Goal: Task Accomplishment & Management: Use online tool/utility

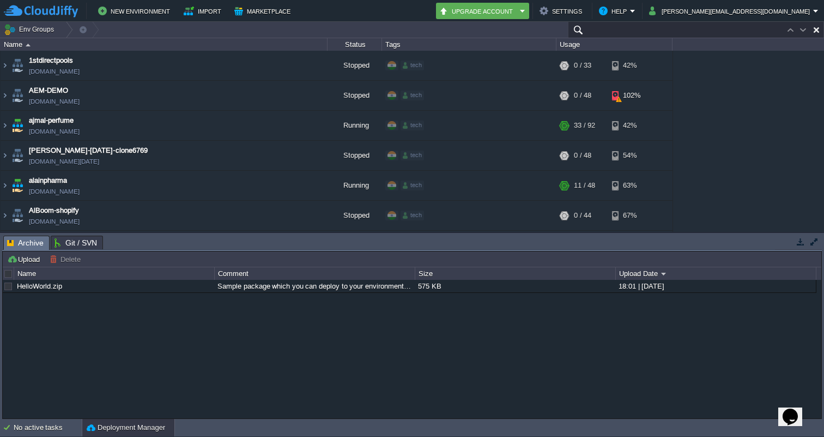
click at [764, 25] on input "text" at bounding box center [696, 30] width 256 height 16
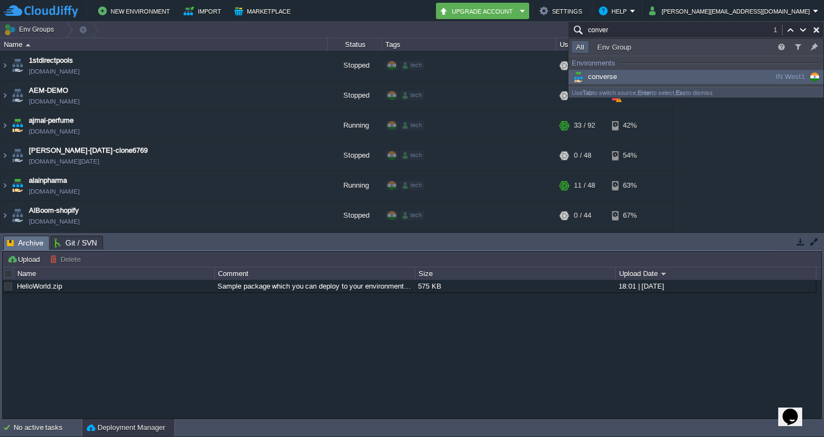
type input "conver"
click at [609, 75] on span "converse" at bounding box center [594, 76] width 46 height 8
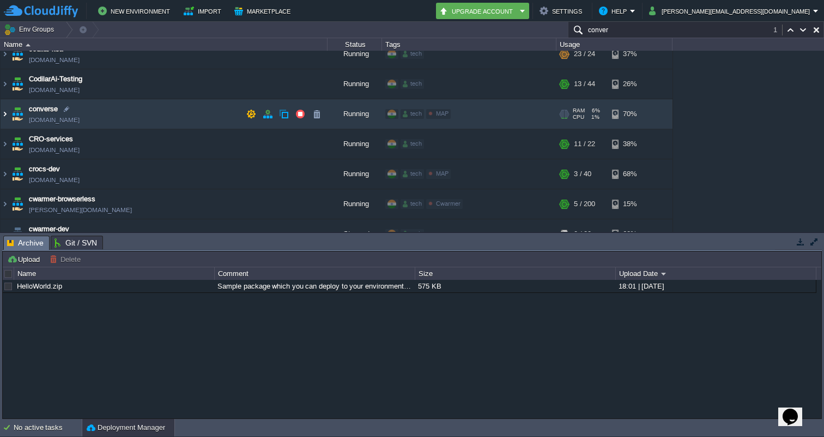
click at [7, 113] on img at bounding box center [5, 113] width 9 height 29
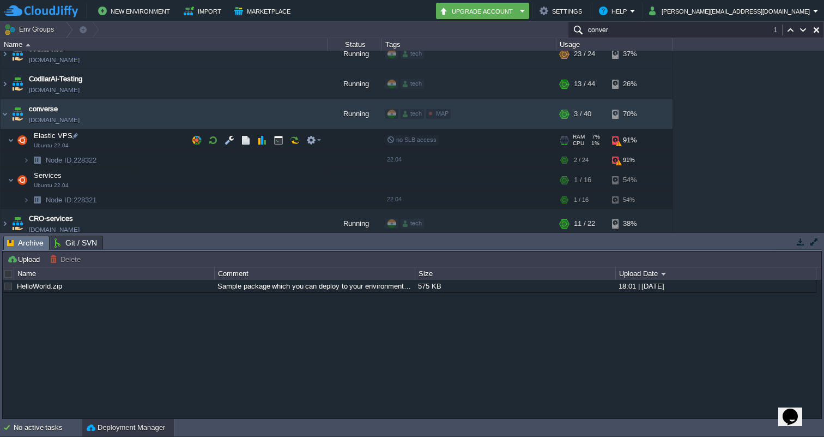
scroll to position [679, 0]
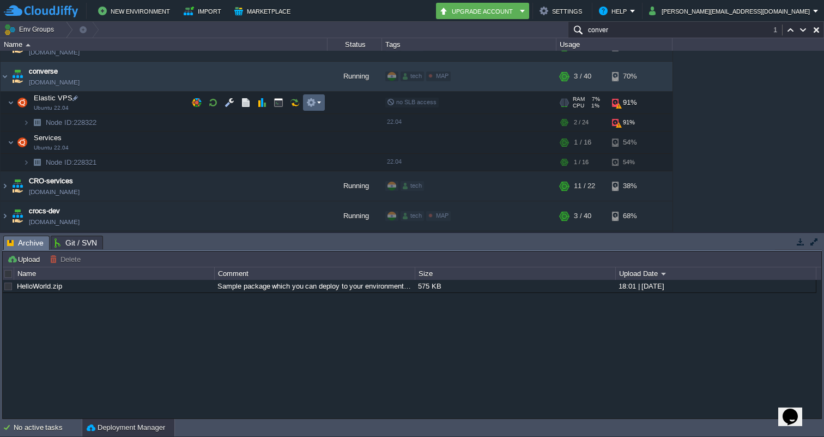
click at [314, 97] on td at bounding box center [314, 102] width 22 height 16
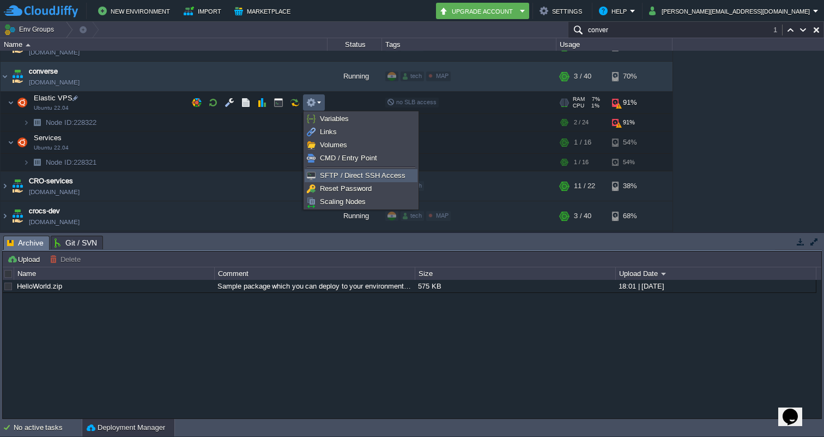
click at [332, 173] on span "SFTP / Direct SSH Access" at bounding box center [363, 175] width 86 height 8
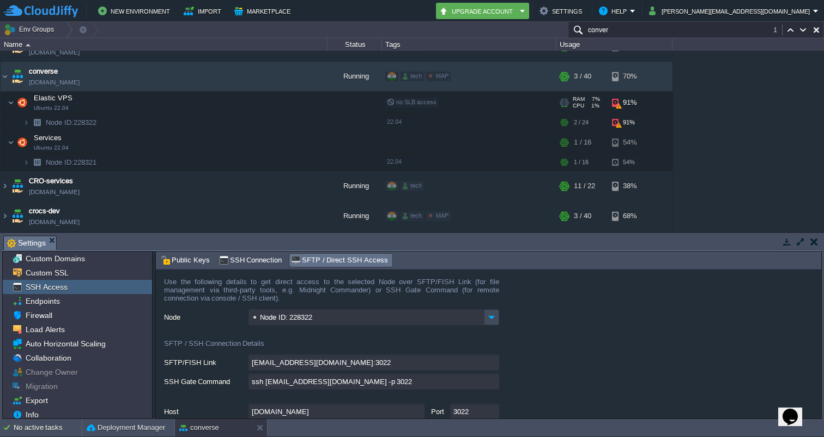
click at [495, 384] on input "ssh [EMAIL_ADDRESS][DOMAIN_NAME] -p 3022" at bounding box center [374, 381] width 251 height 16
click at [321, 142] on em at bounding box center [313, 142] width 15 height 10
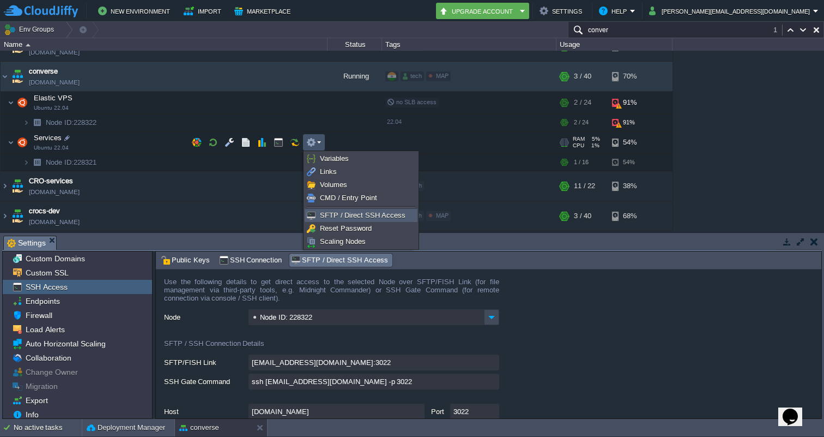
click at [339, 214] on span "SFTP / Direct SSH Access" at bounding box center [363, 215] width 86 height 8
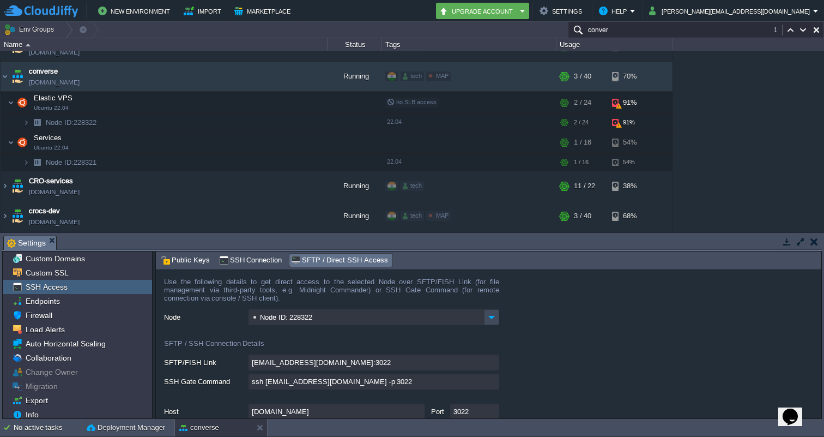
click at [494, 379] on input "ssh [EMAIL_ADDRESS][DOMAIN_NAME] -p 3022" at bounding box center [374, 381] width 251 height 16
click at [28, 160] on img at bounding box center [26, 162] width 7 height 17
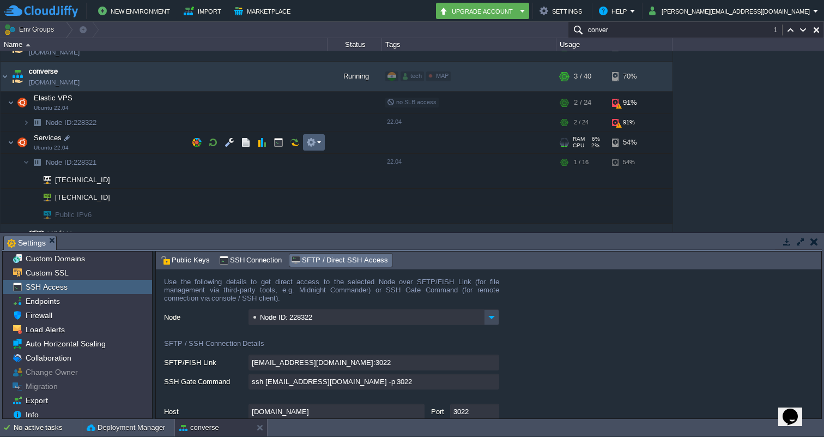
click at [320, 144] on em at bounding box center [313, 142] width 15 height 10
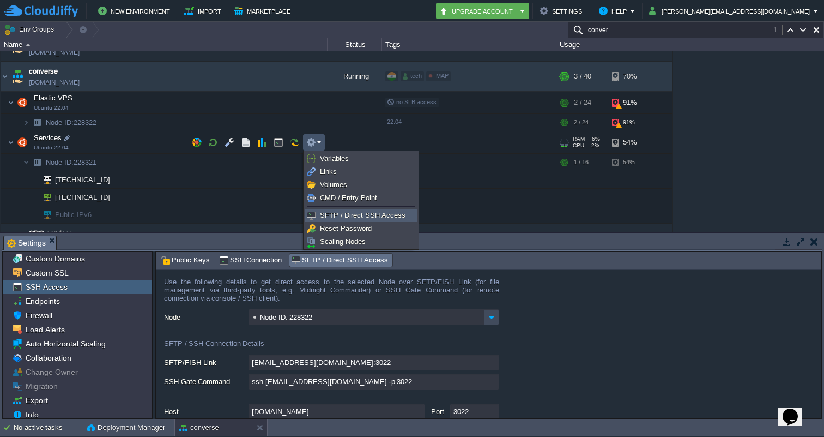
click at [339, 215] on span "SFTP / Direct SSH Access" at bounding box center [363, 215] width 86 height 8
type input "Node ID: 228321"
type input "[EMAIL_ADDRESS][DOMAIN_NAME]:3022"
type input "ssh [EMAIL_ADDRESS][DOMAIN_NAME] -p 3022"
type input "228321-14223"
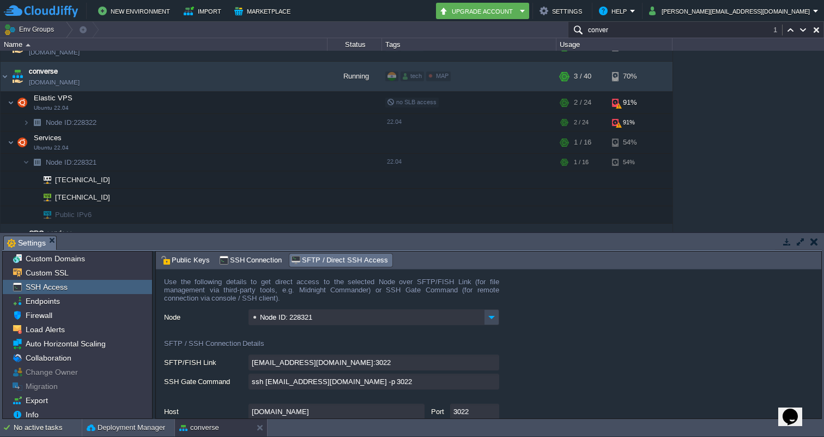
click at [496, 383] on input "ssh [EMAIL_ADDRESS][DOMAIN_NAME] -p 3022" at bounding box center [374, 381] width 251 height 16
type textarea "ssh [EMAIL_ADDRESS][DOMAIN_NAME] -p 3022"
